Goal: Use online tool/utility: Utilize a website feature to perform a specific function

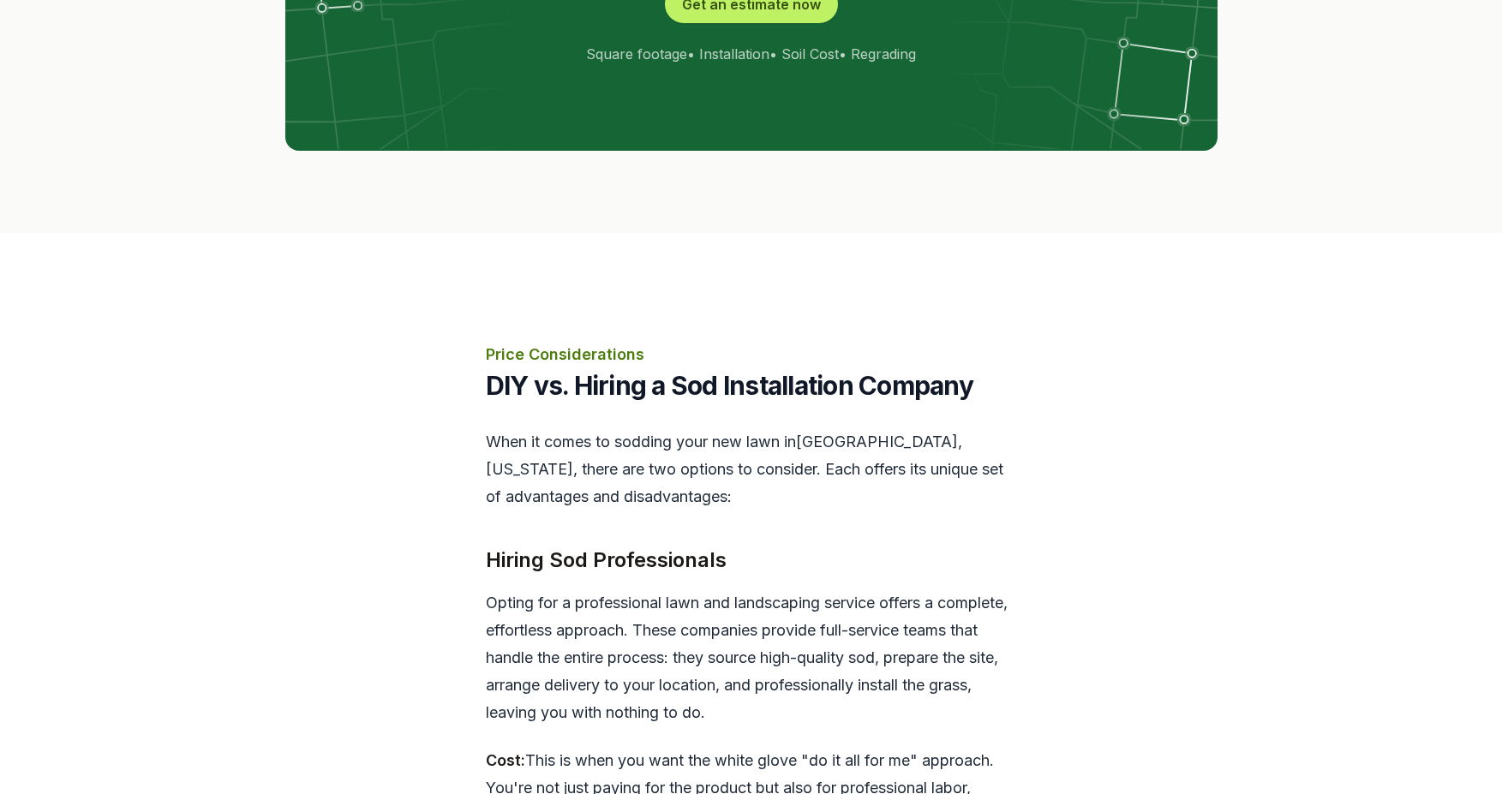
scroll to position [3384, 0]
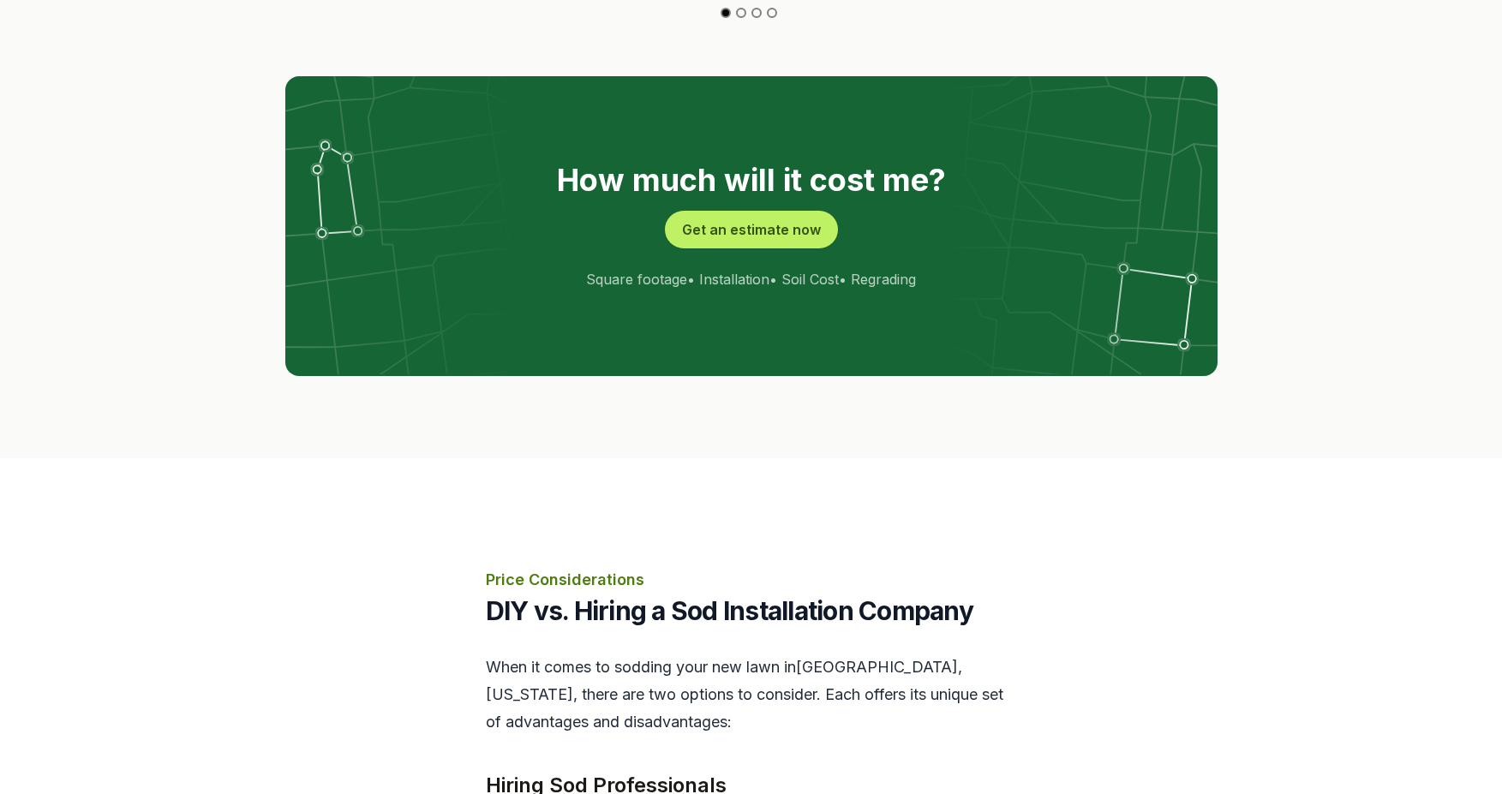
click at [536, 568] on p "Price Considerations" at bounding box center [751, 580] width 531 height 24
click at [547, 595] on h2 "DIY vs. Hiring a Sod Installation Company" at bounding box center [751, 610] width 531 height 31
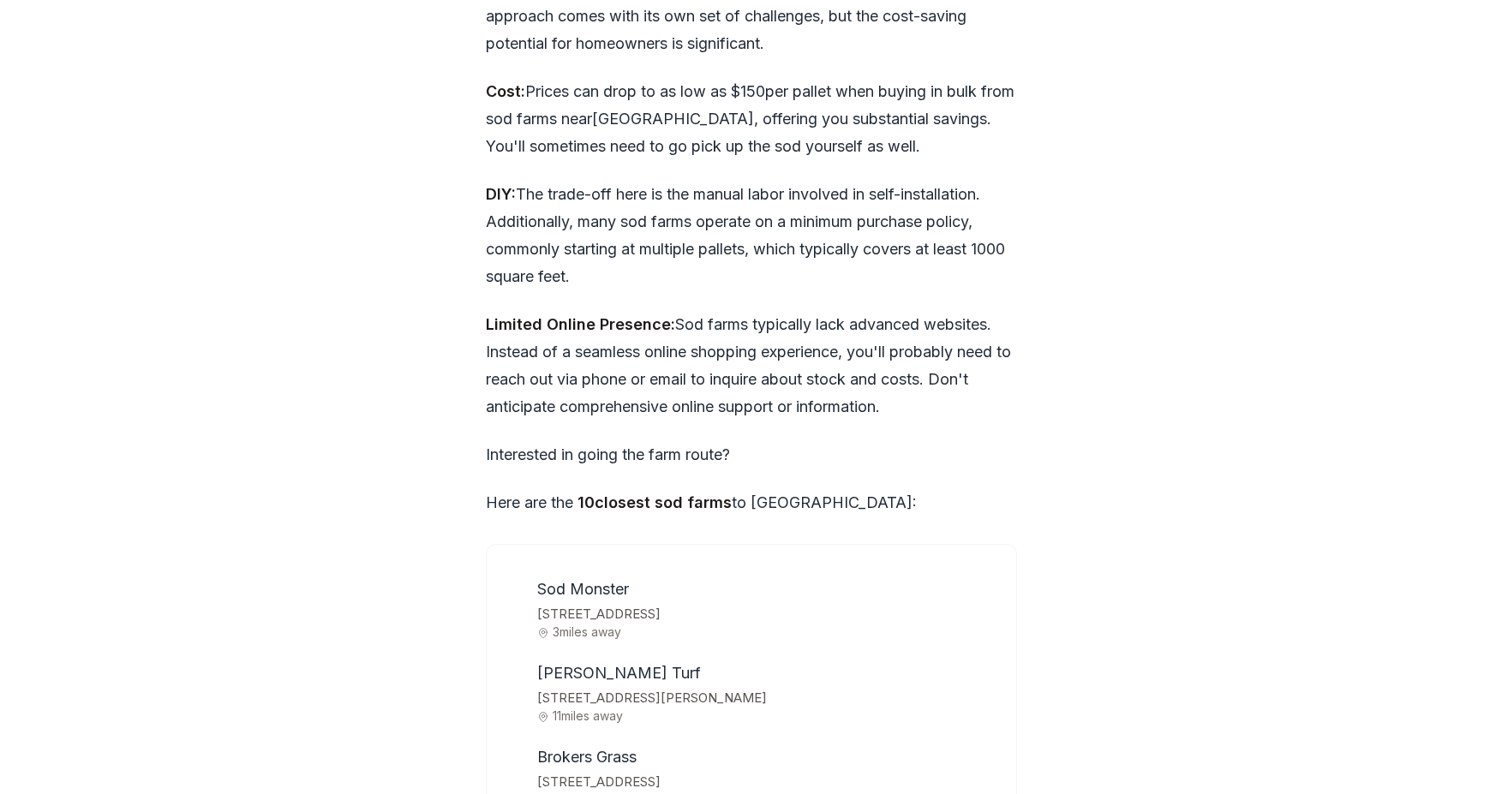
scroll to position [4983, 0]
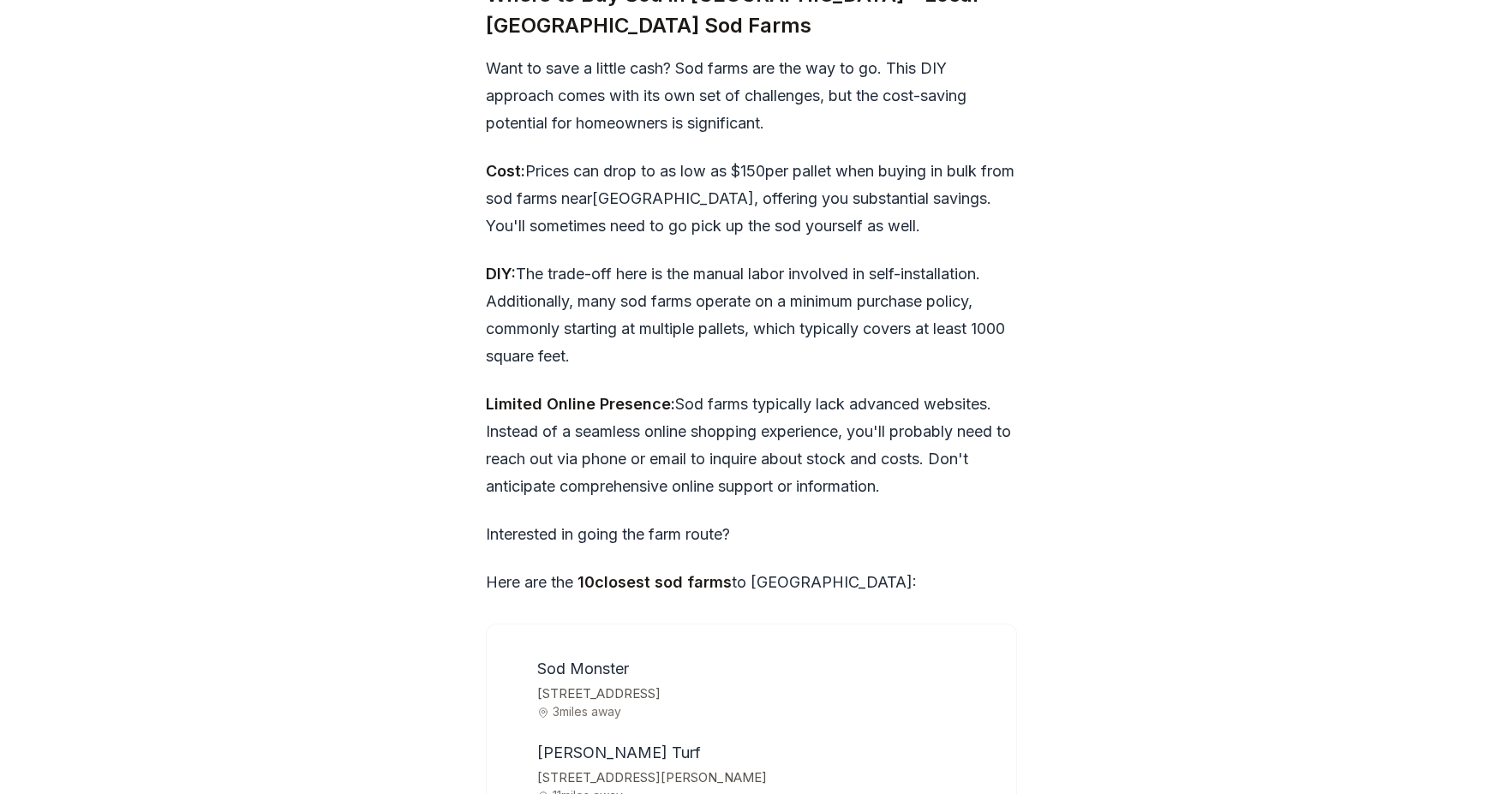
click at [559, 744] on span "[PERSON_NAME] Turf" at bounding box center [619, 753] width 164 height 18
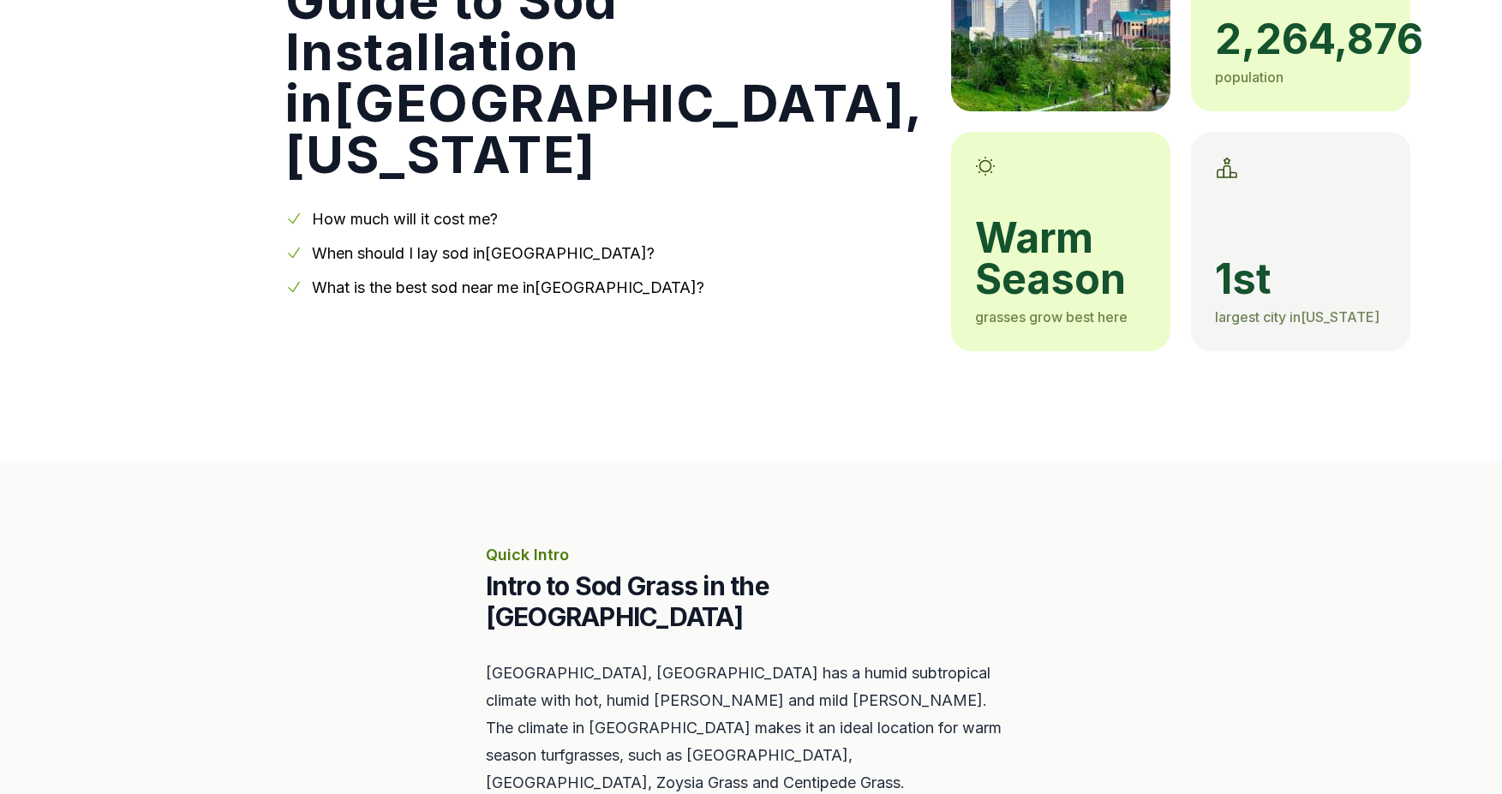
scroll to position [0, 0]
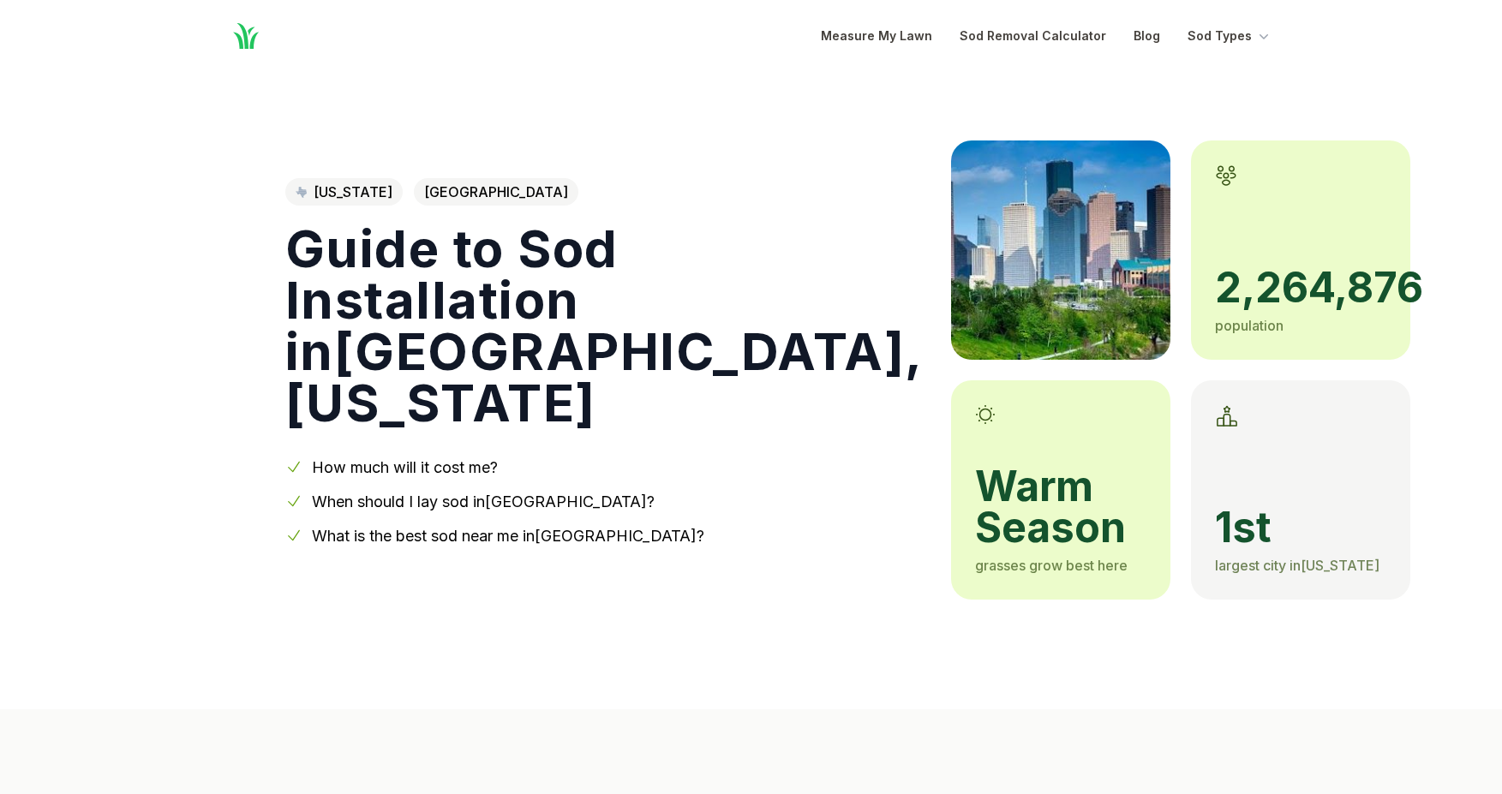
click at [975, 470] on span "warm season" at bounding box center [1060, 507] width 171 height 82
click at [466, 493] on link "When should I lay sod in [GEOGRAPHIC_DATA] ?" at bounding box center [483, 502] width 343 height 18
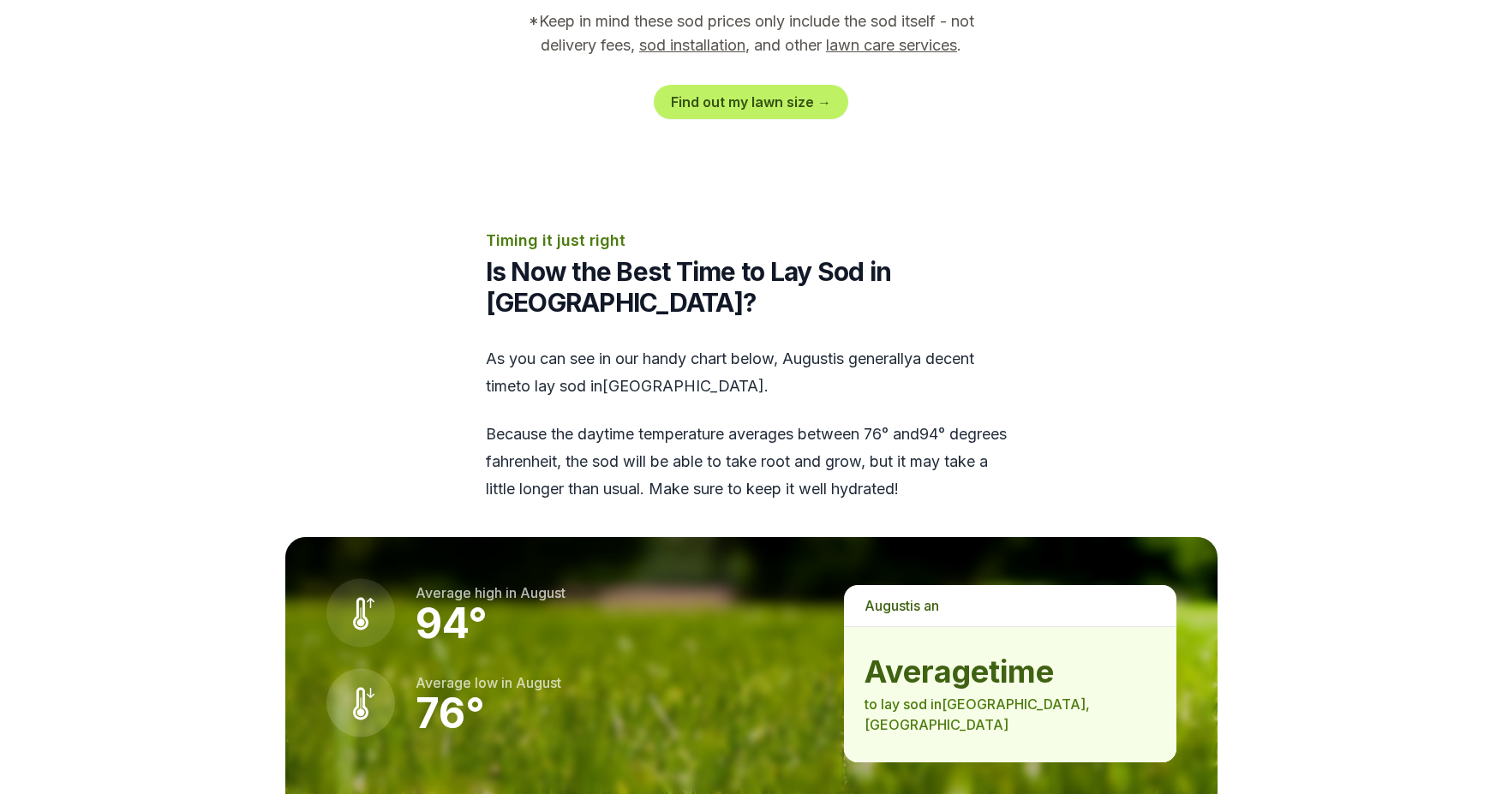
scroll to position [2037, 0]
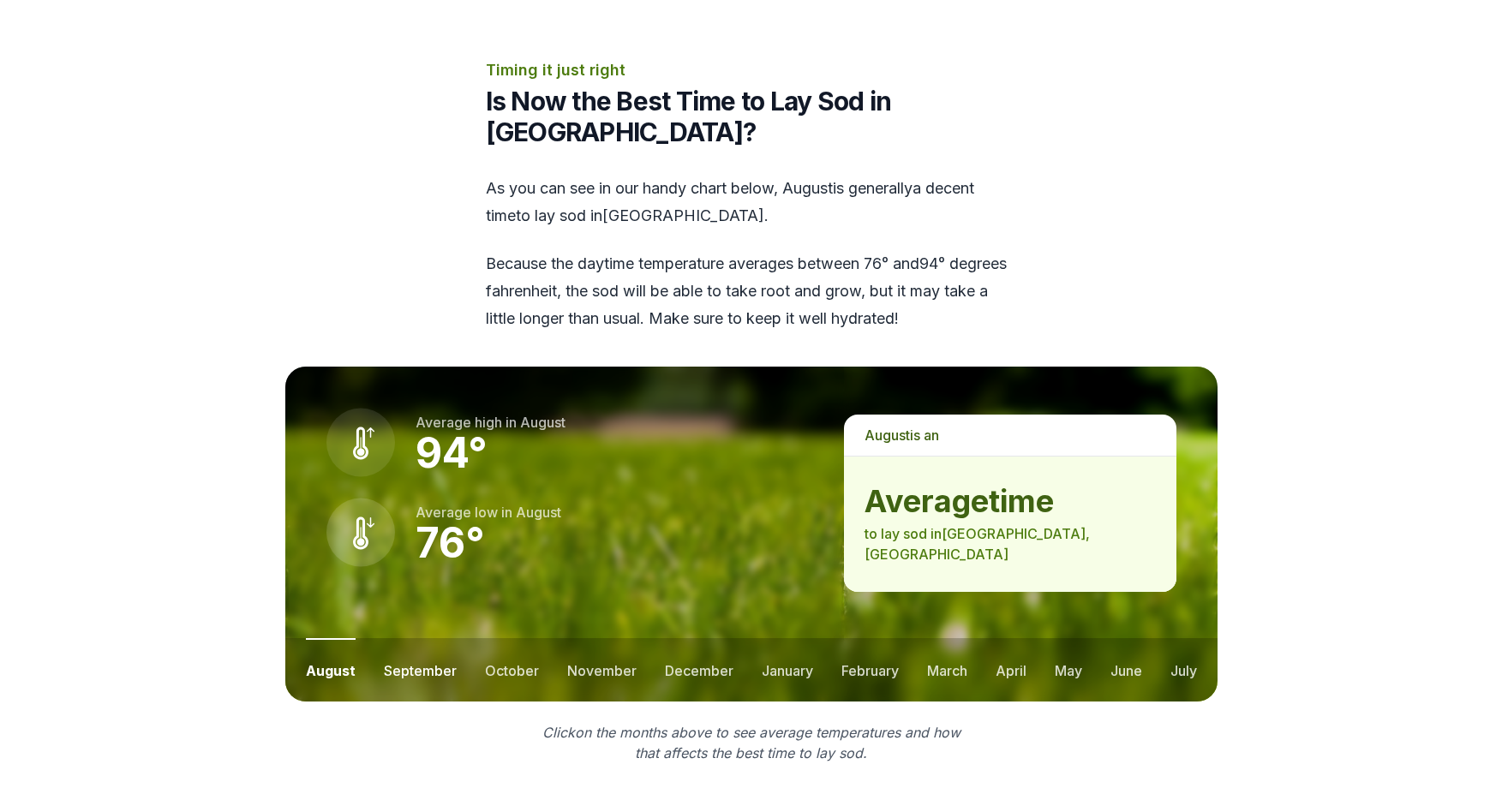
click at [419, 638] on button "september" at bounding box center [420, 669] width 73 height 63
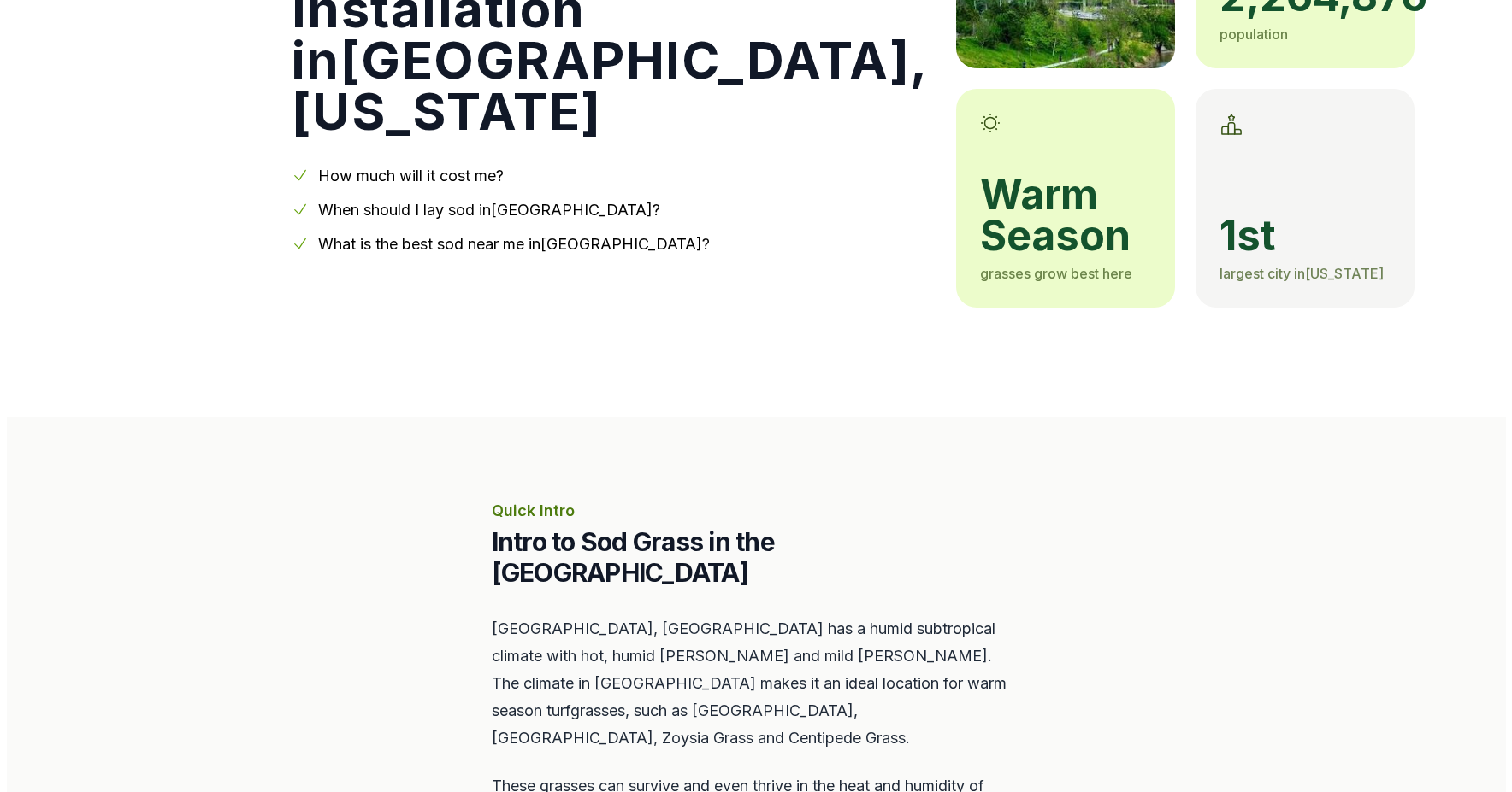
scroll to position [0, 0]
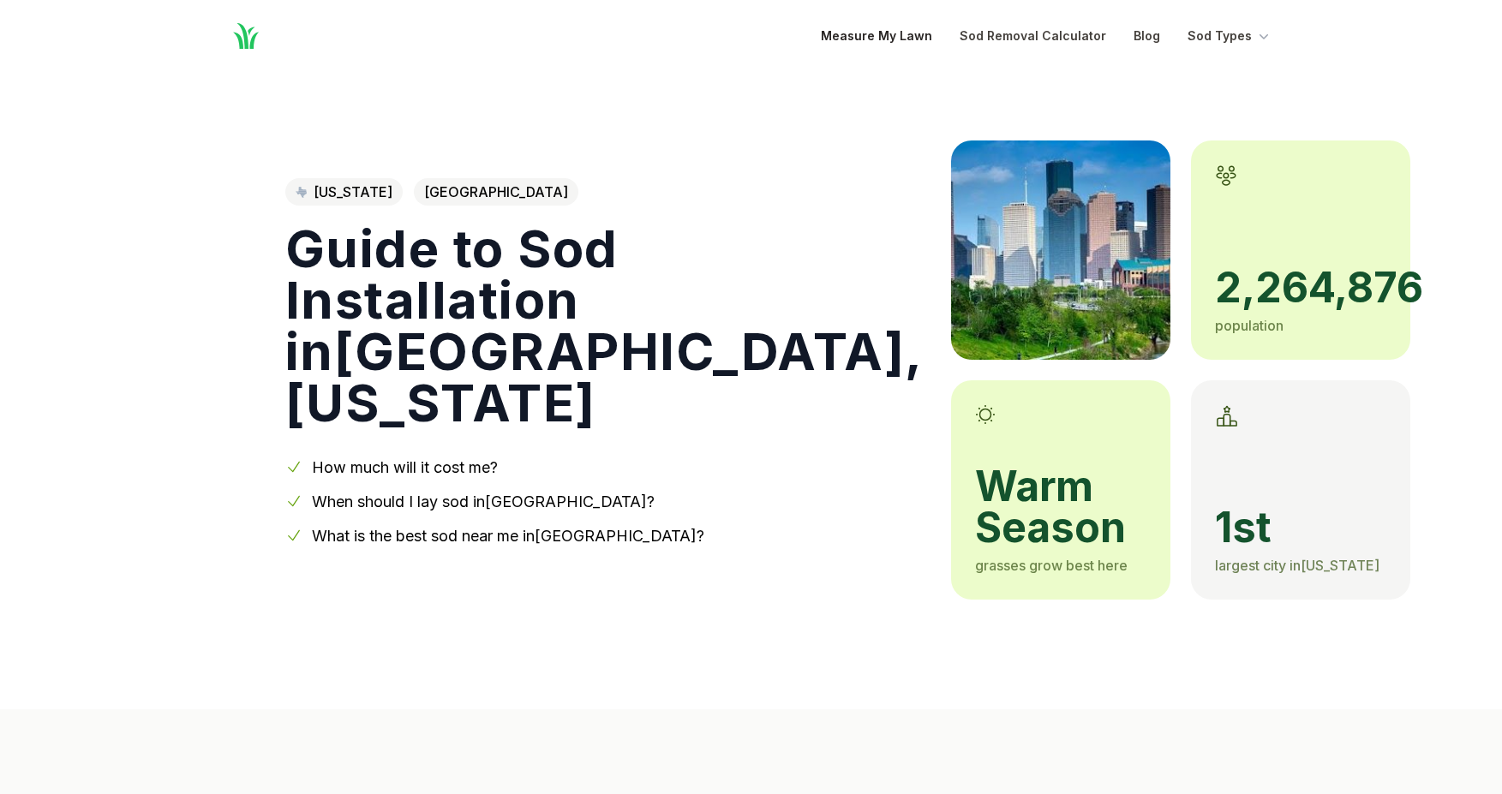
click at [848, 36] on link "Measure My Lawn" at bounding box center [876, 36] width 111 height 21
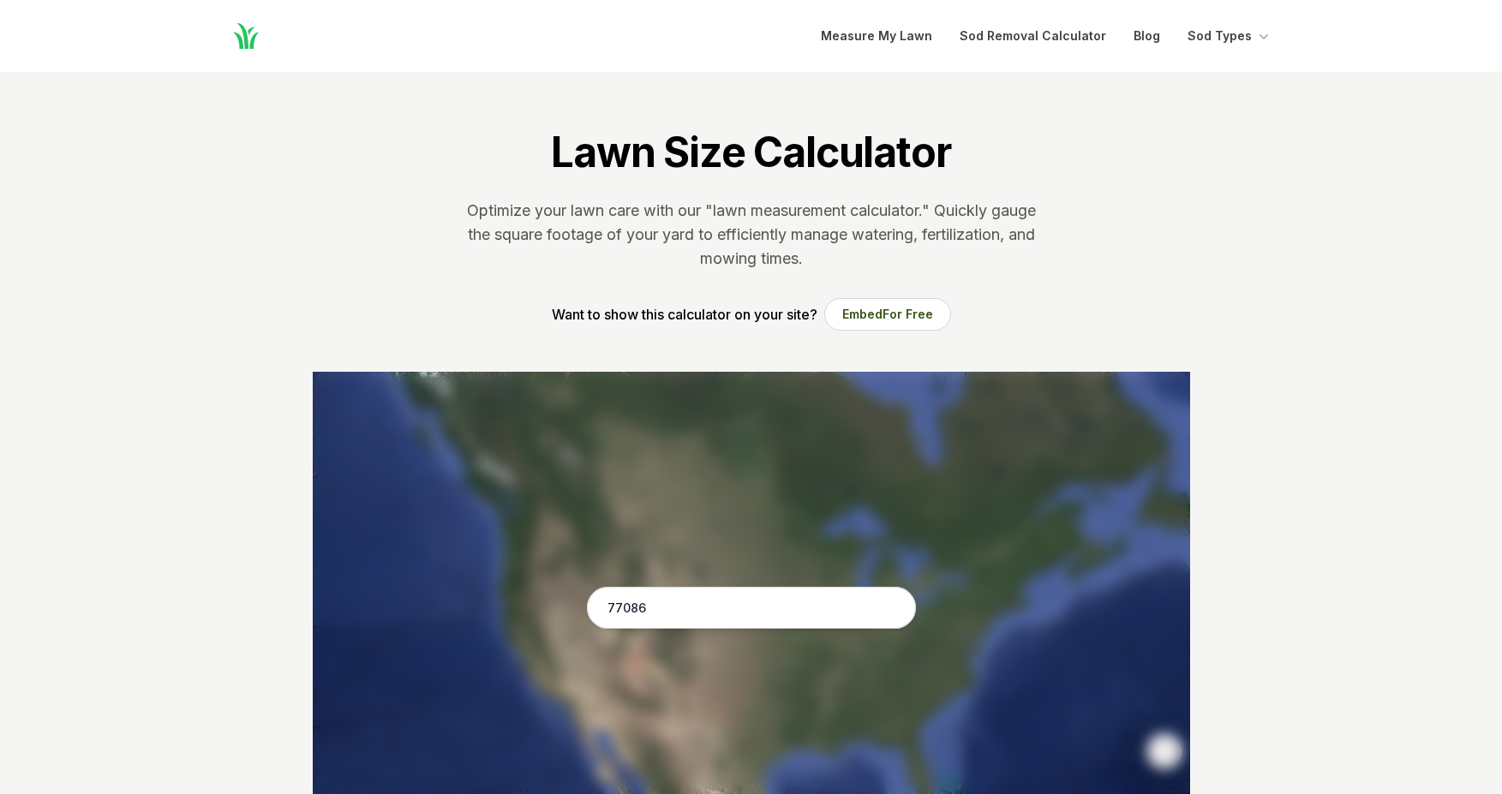
drag, startPoint x: 662, startPoint y: 607, endPoint x: 461, endPoint y: 592, distance: 201.9
click at [461, 592] on div "Pssst - zoom in over here ← Move left → Move right ↑ Move up ↓ Move down + Zoom…" at bounding box center [751, 629] width 877 height 514
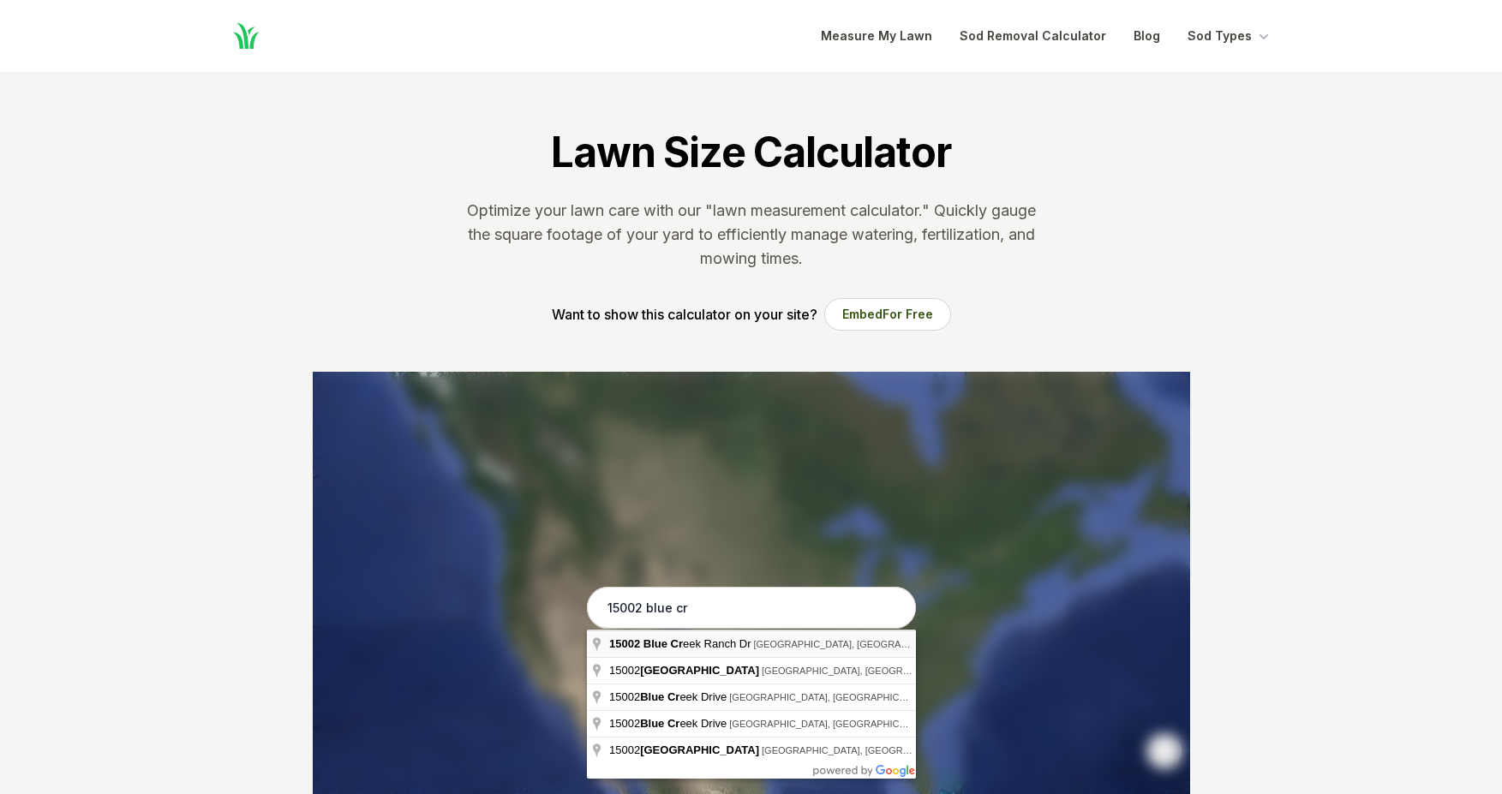
type input "[STREET_ADDRESS]"
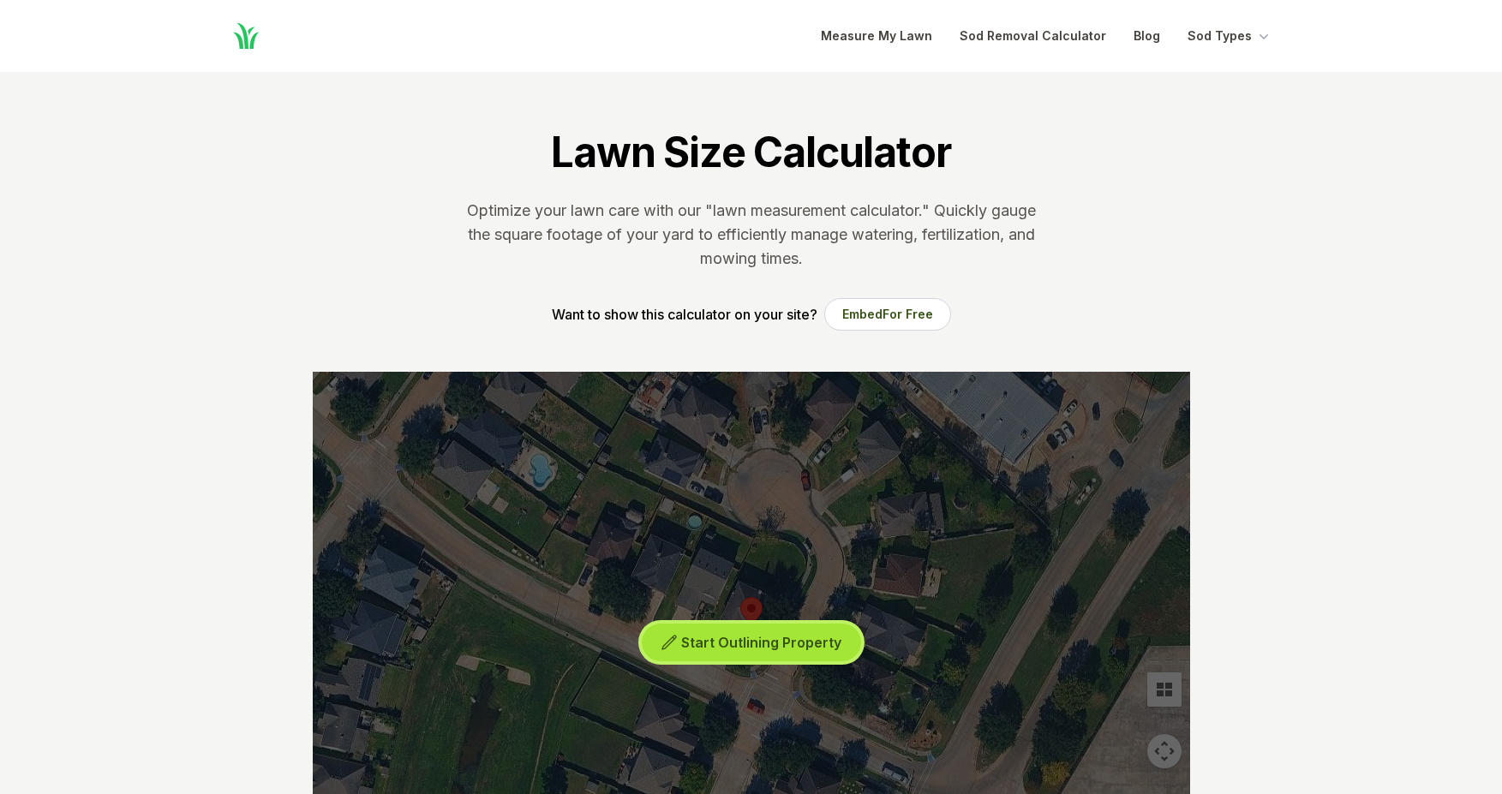
click at [746, 650] on span "Start Outlining Property" at bounding box center [761, 642] width 160 height 17
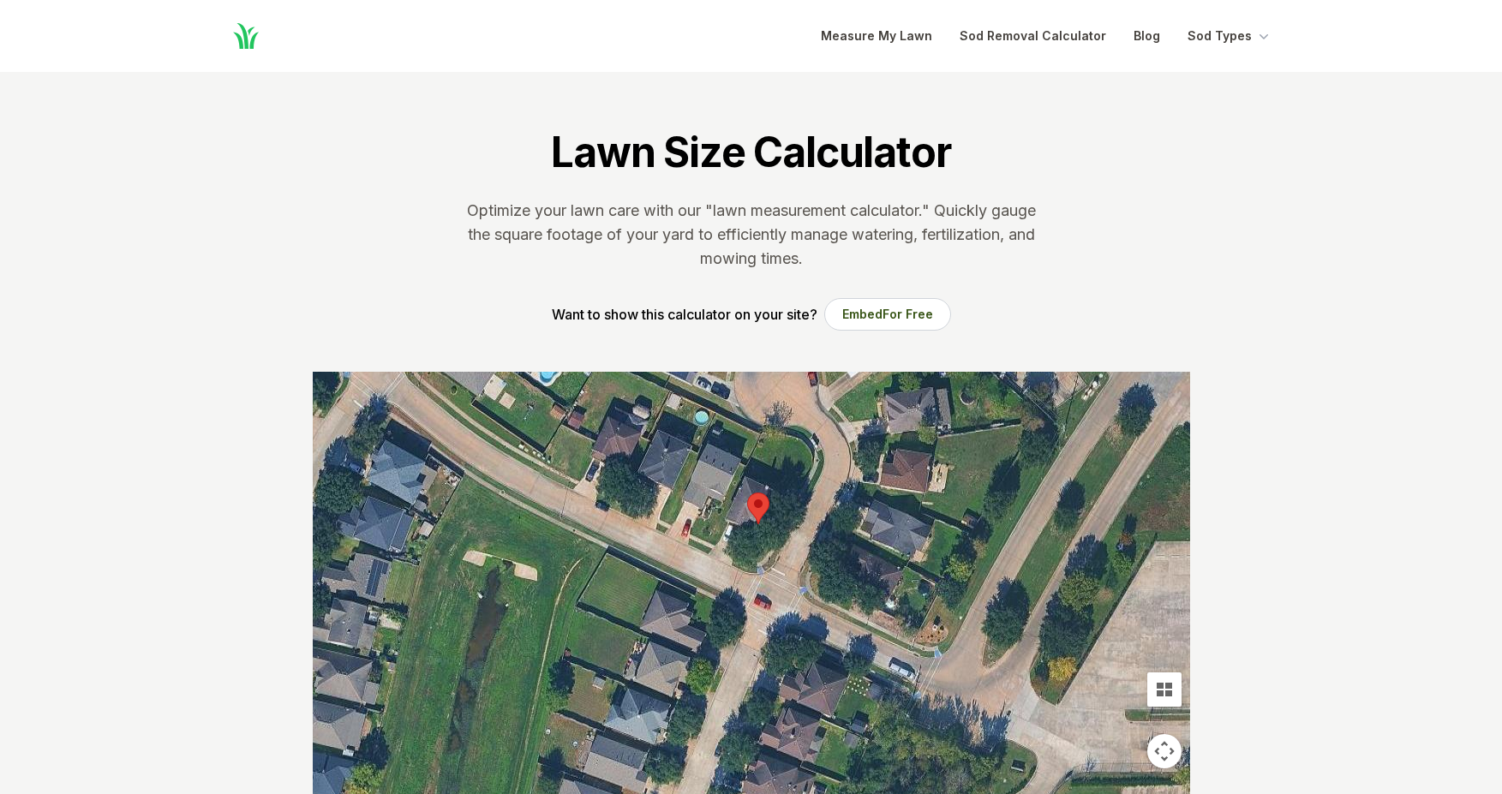
drag, startPoint x: 726, startPoint y: 641, endPoint x: 732, endPoint y: 539, distance: 102.1
click at [732, 539] on div at bounding box center [751, 629] width 877 height 514
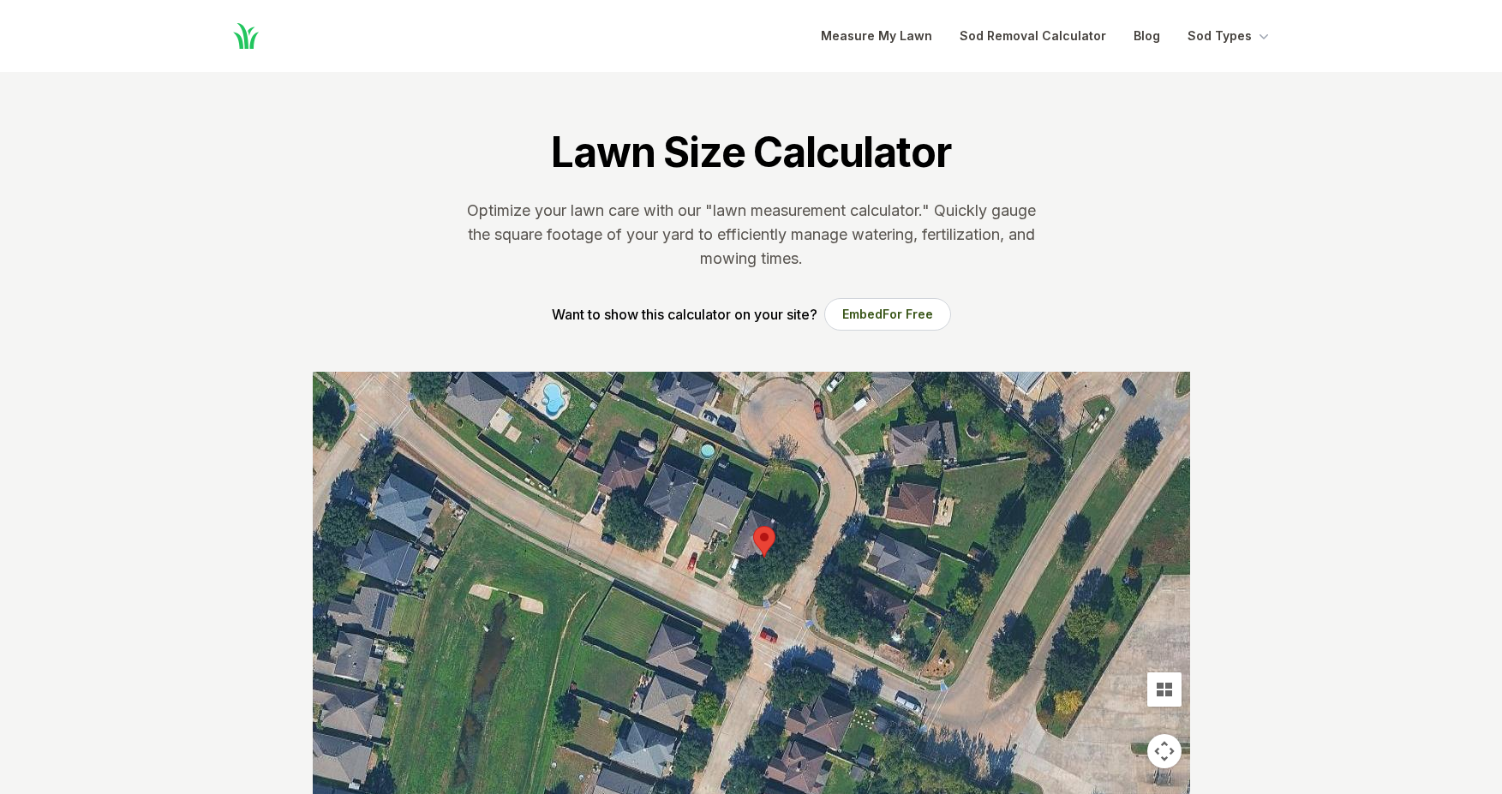
drag, startPoint x: 728, startPoint y: 538, endPoint x: 735, endPoint y: 571, distance: 34.1
click at [735, 571] on div at bounding box center [751, 629] width 877 height 514
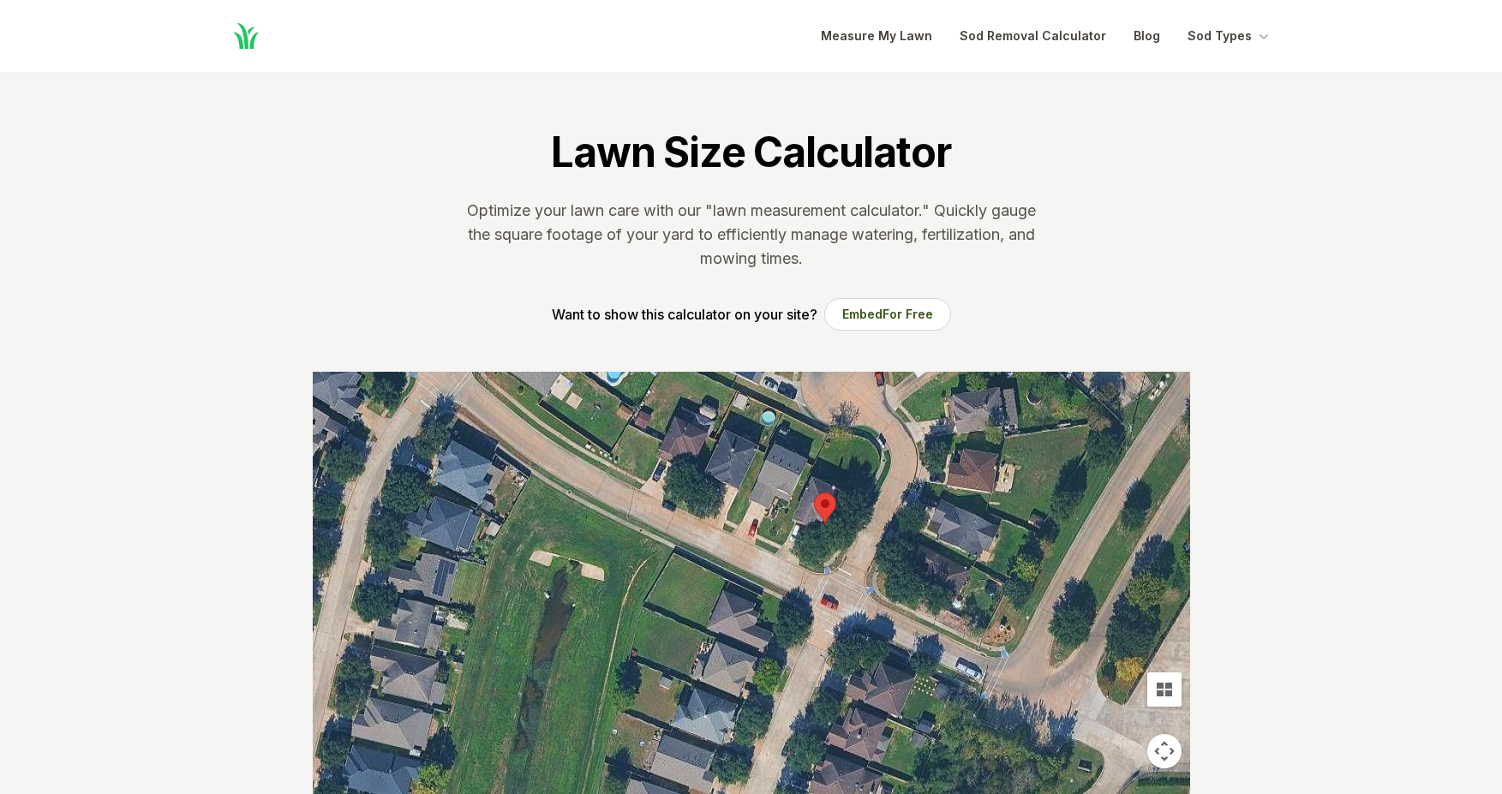
drag, startPoint x: 1007, startPoint y: 642, endPoint x: 1062, endPoint y: 622, distance: 59.1
click at [1062, 622] on div at bounding box center [751, 629] width 877 height 514
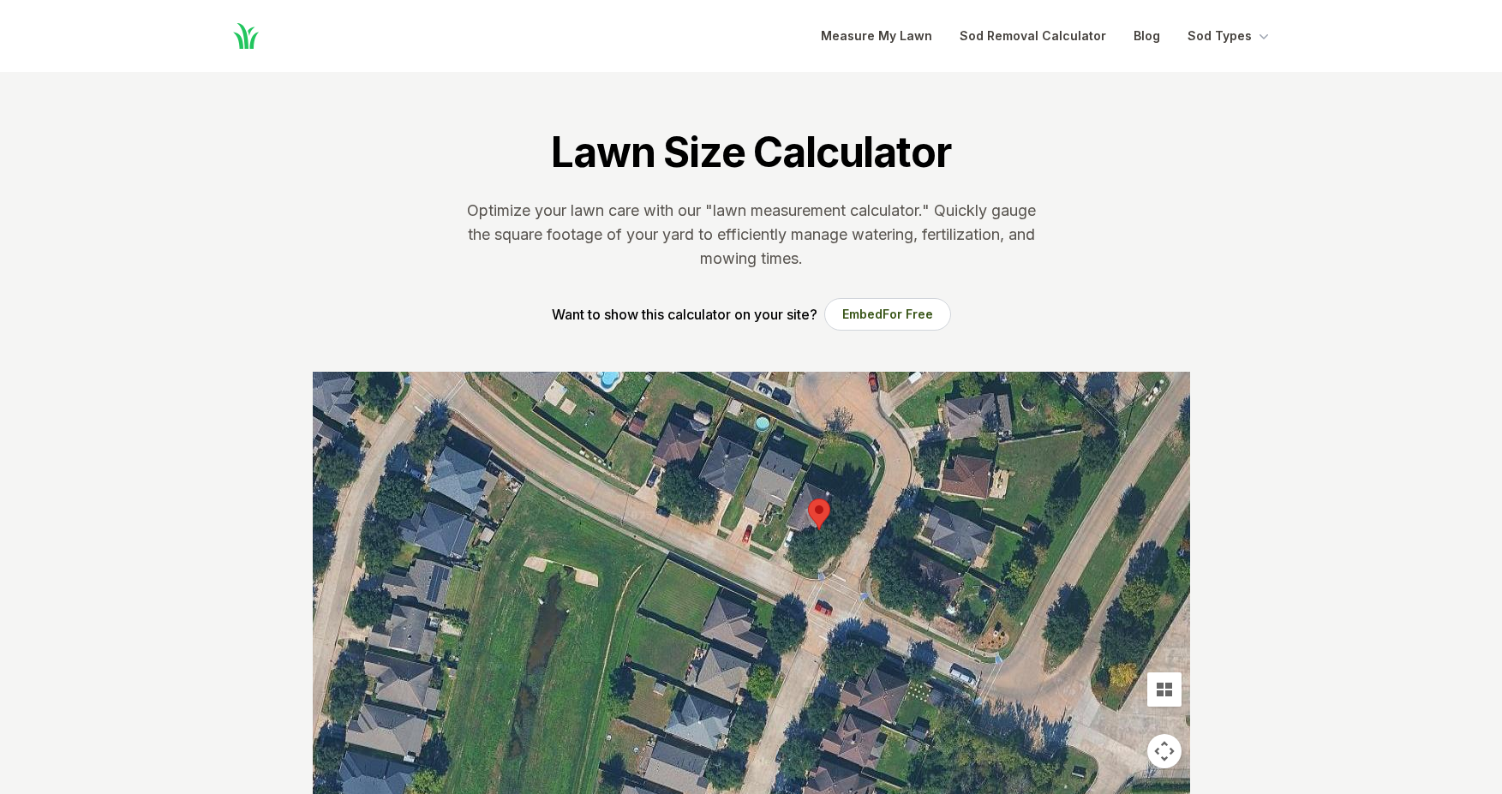
click at [821, 526] on div at bounding box center [751, 629] width 877 height 514
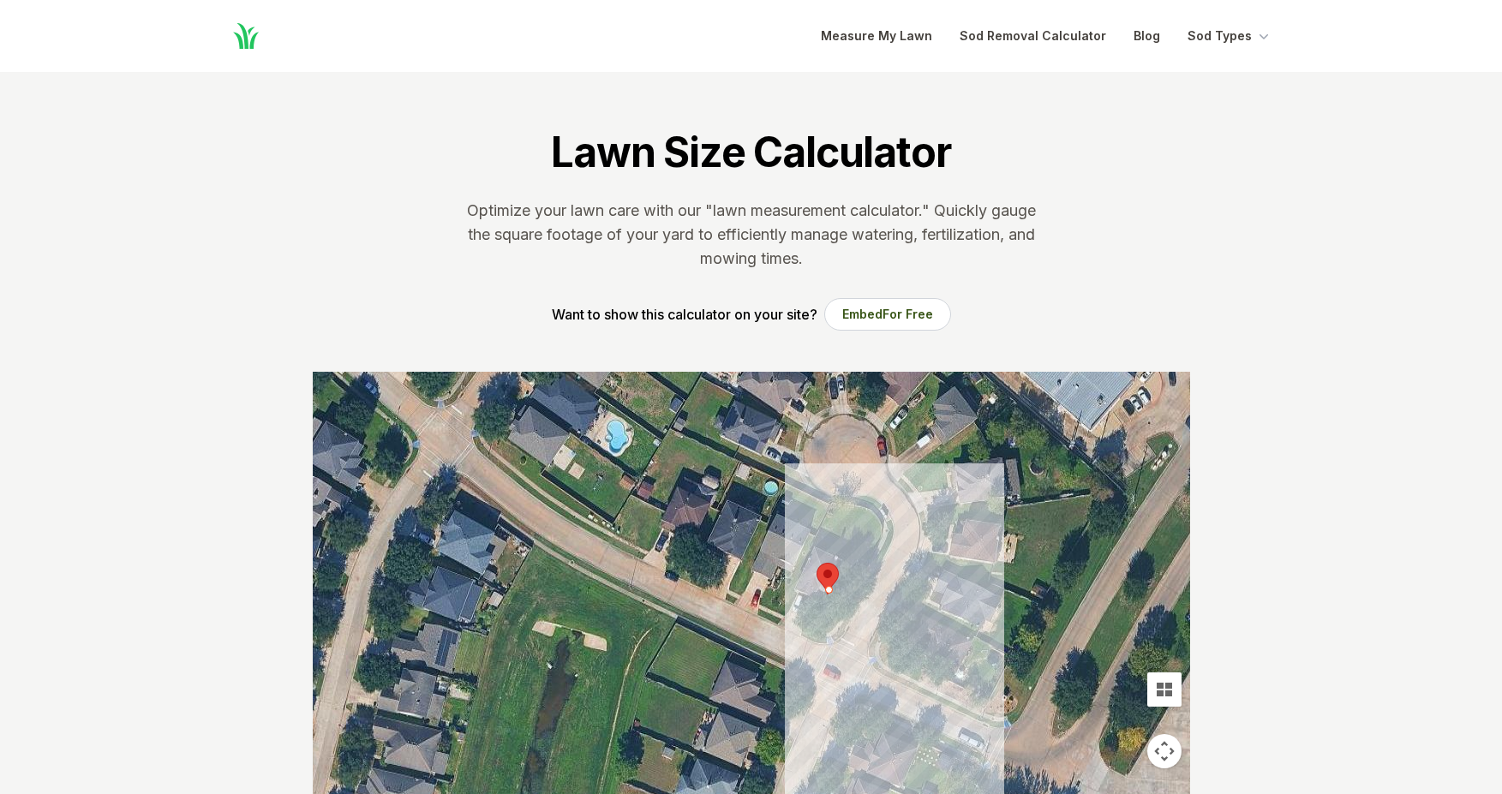
drag, startPoint x: 975, startPoint y: 612, endPoint x: 984, endPoint y: 674, distance: 63.1
click at [984, 674] on div at bounding box center [751, 629] width 877 height 514
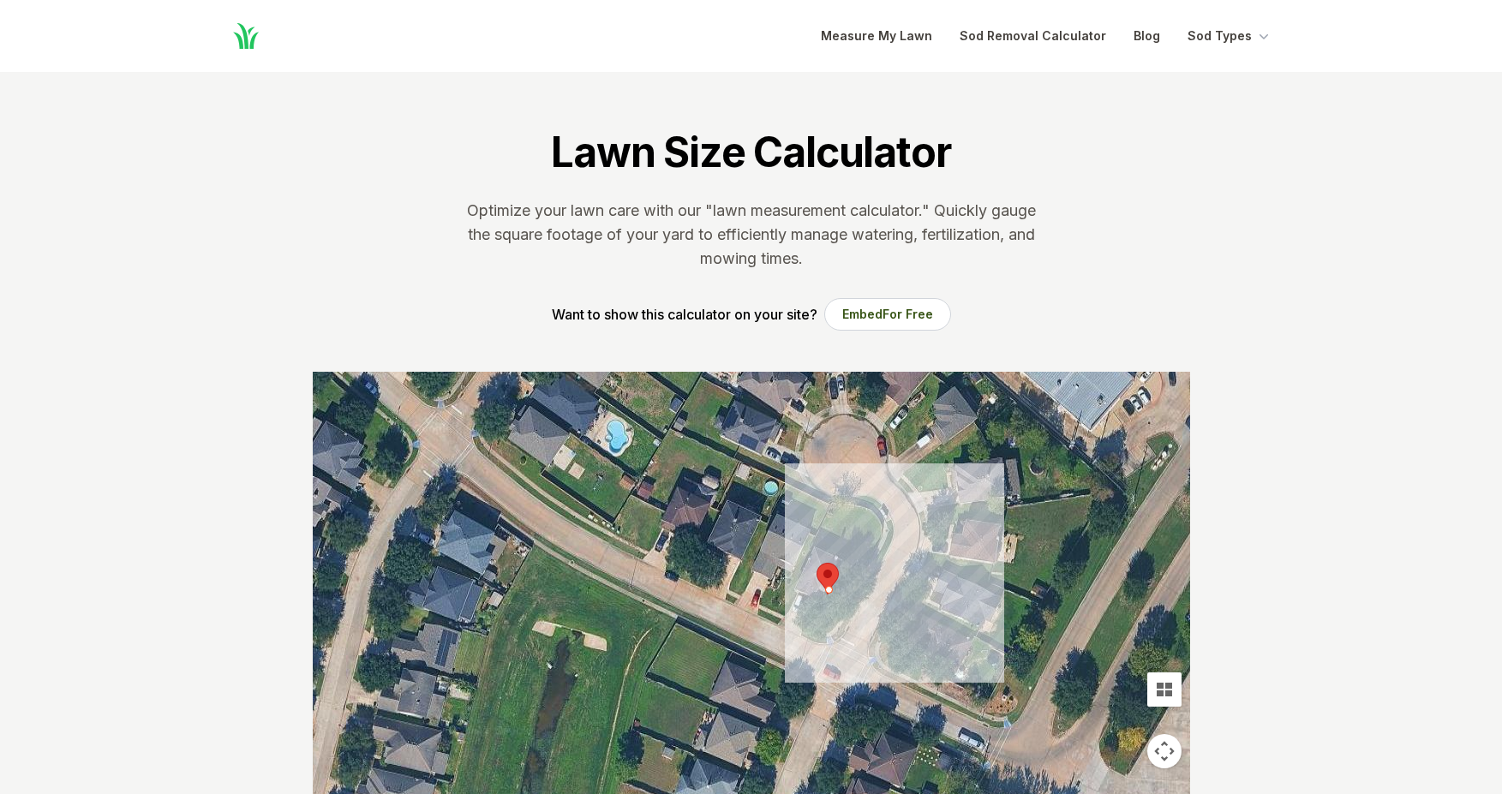
click at [819, 592] on div at bounding box center [751, 629] width 877 height 514
click at [810, 594] on div at bounding box center [751, 629] width 877 height 514
click at [803, 603] on div at bounding box center [751, 629] width 877 height 514
click at [800, 617] on div at bounding box center [751, 629] width 877 height 514
click at [799, 627] on div at bounding box center [751, 629] width 877 height 514
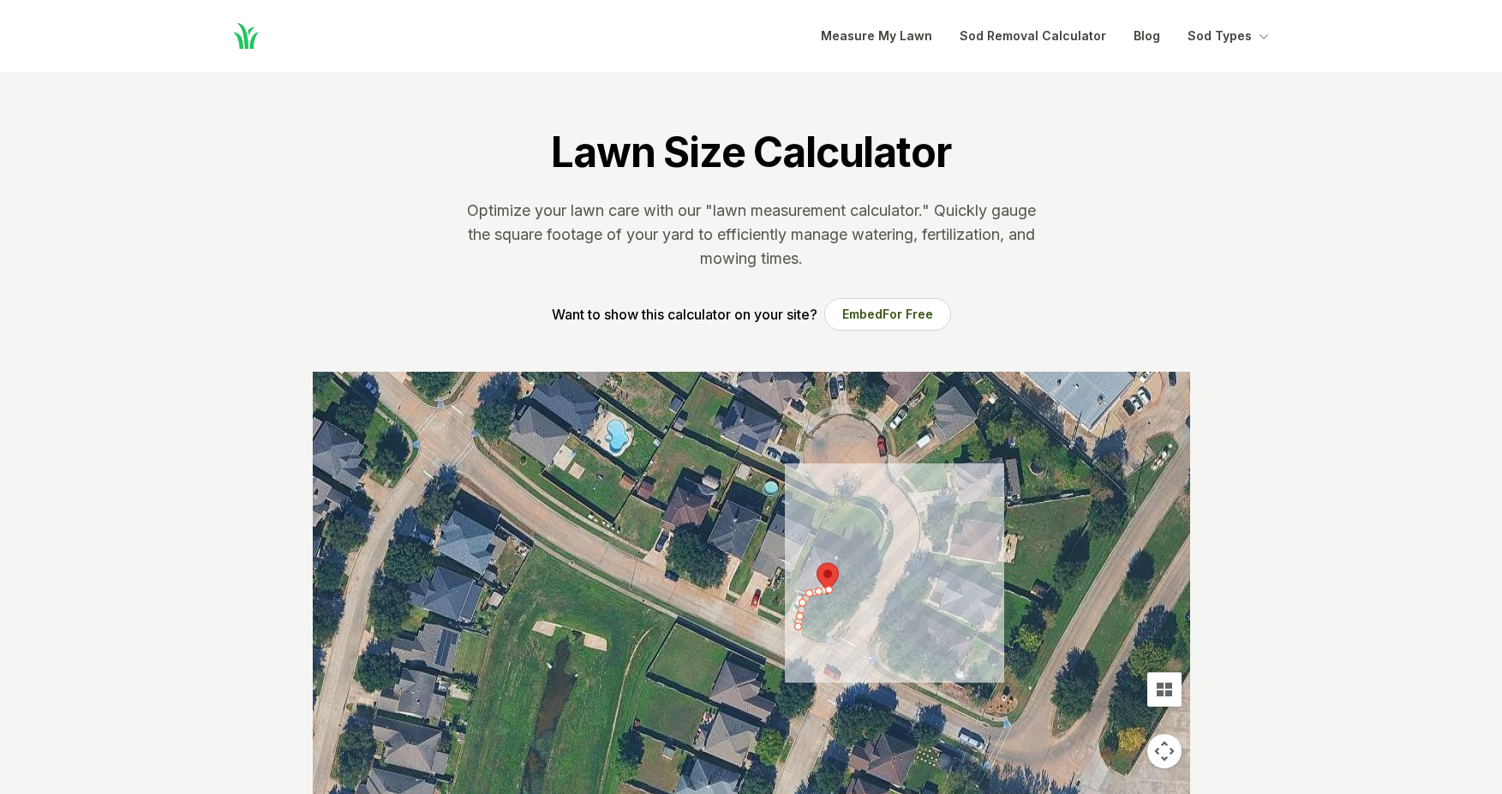
click at [805, 631] on div at bounding box center [751, 629] width 877 height 514
drag, startPoint x: 807, startPoint y: 639, endPoint x: 817, endPoint y: 640, distance: 9.5
click at [808, 639] on div at bounding box center [751, 629] width 877 height 514
click at [821, 644] on div at bounding box center [751, 629] width 877 height 514
click at [827, 640] on div at bounding box center [751, 629] width 877 height 514
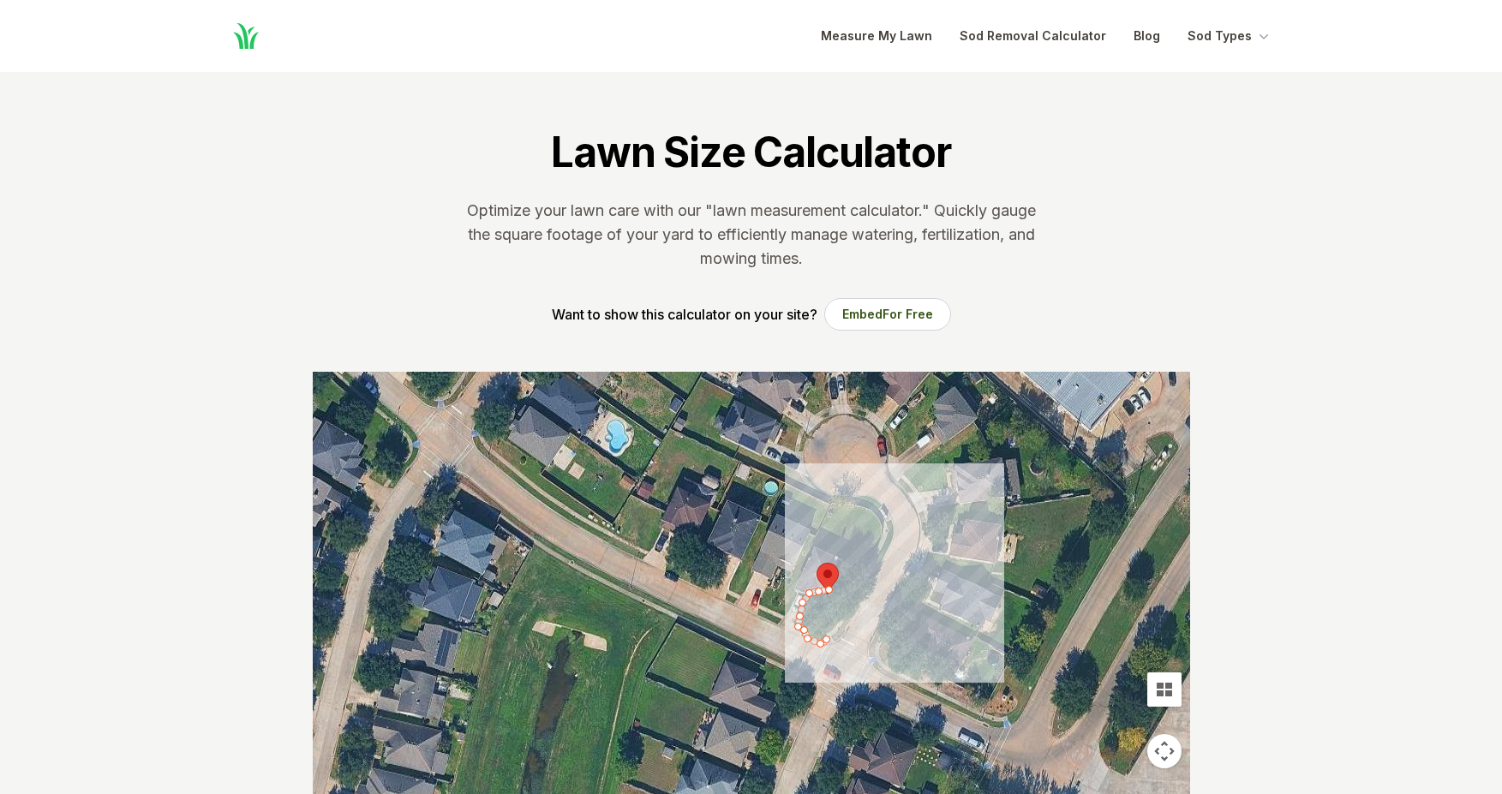
click at [834, 637] on div at bounding box center [751, 629] width 877 height 514
click at [844, 627] on div at bounding box center [751, 629] width 877 height 514
click at [860, 604] on div at bounding box center [751, 629] width 877 height 514
click at [869, 591] on div at bounding box center [751, 629] width 877 height 514
click at [878, 574] on div at bounding box center [751, 629] width 877 height 514
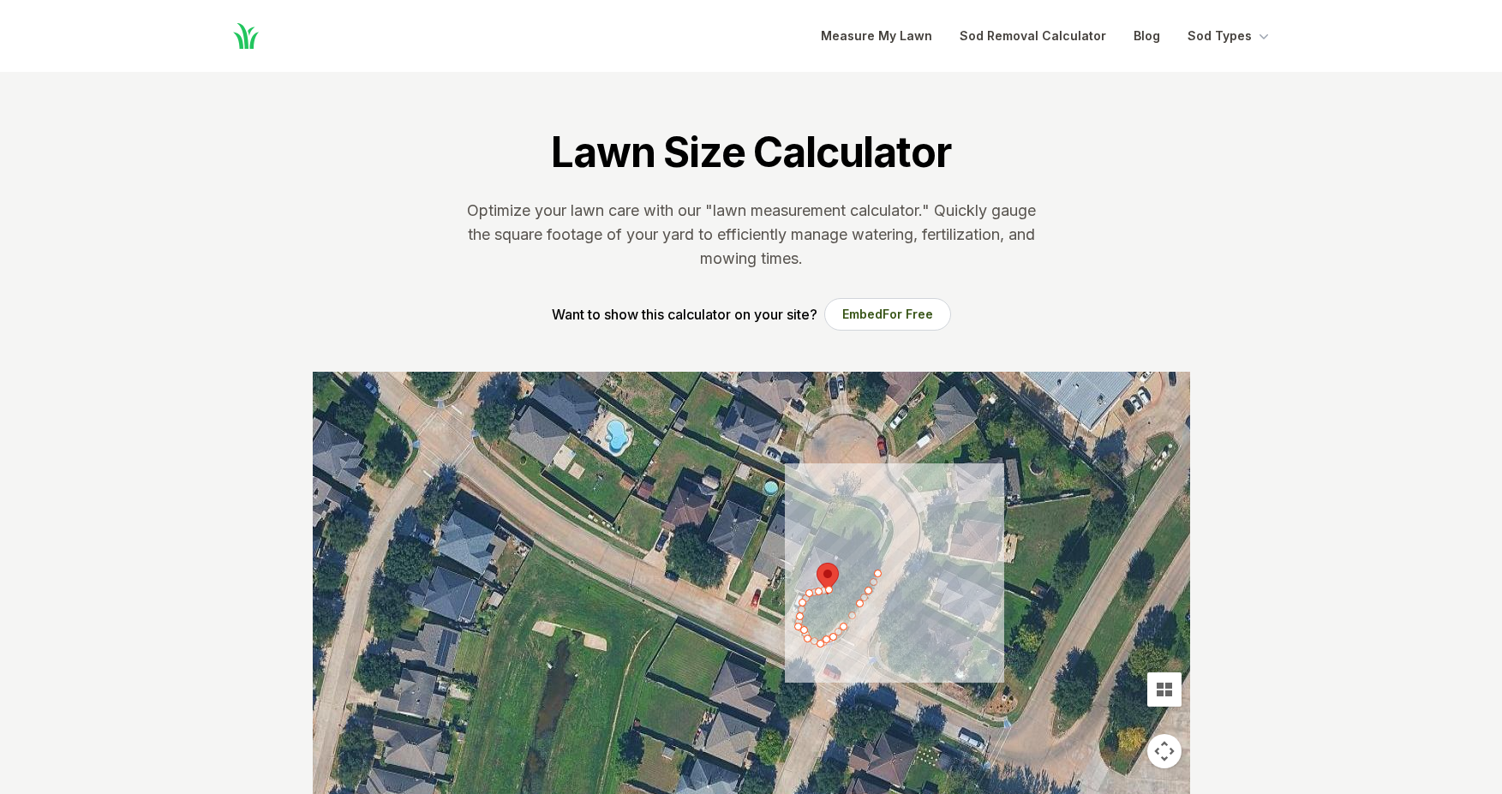
click at [865, 568] on div at bounding box center [751, 629] width 877 height 514
click at [843, 560] on div at bounding box center [751, 629] width 877 height 514
click at [836, 572] on div at bounding box center [751, 629] width 877 height 514
click at [833, 582] on div at bounding box center [751, 629] width 877 height 514
click at [828, 588] on div at bounding box center [751, 629] width 877 height 514
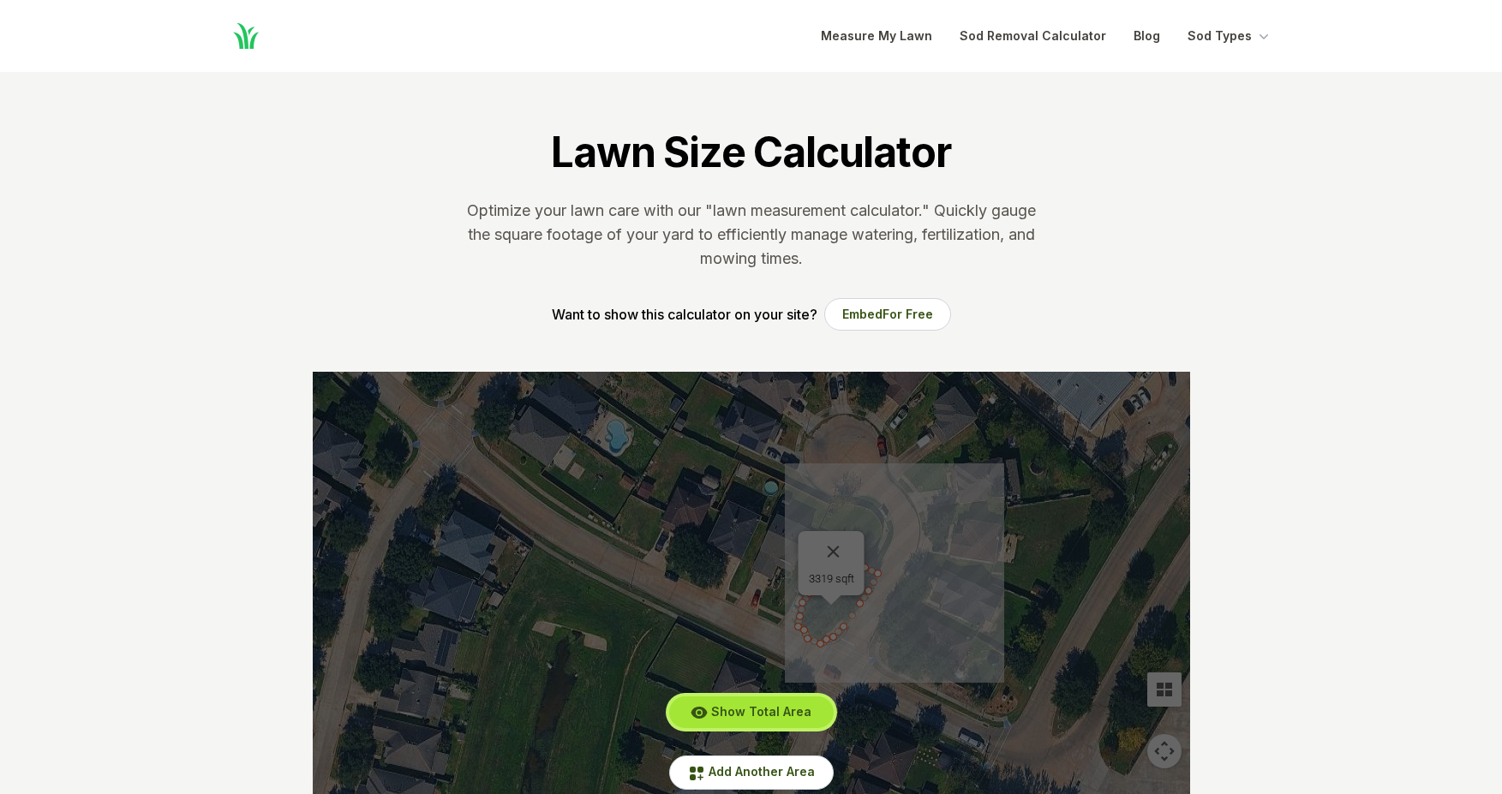
click at [768, 715] on span "Show Total Area" at bounding box center [761, 711] width 100 height 15
